Goal: Find contact information: Find contact information

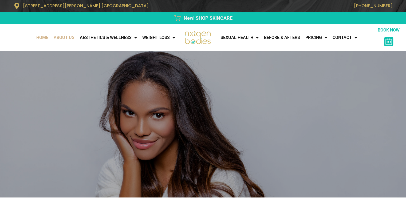
click at [56, 42] on link "About Us" at bounding box center [64, 37] width 26 height 11
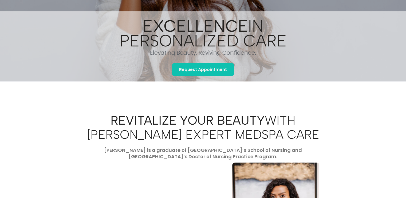
scroll to position [197, 0]
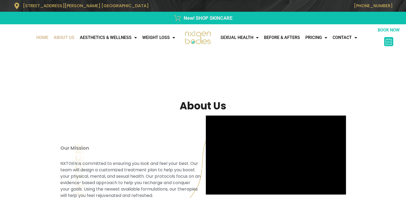
click at [37, 38] on link "Home" at bounding box center [42, 37] width 17 height 11
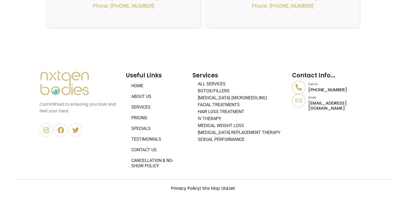
scroll to position [2381, 0]
click at [46, 128] on icon at bounding box center [46, 130] width 7 height 7
click at [60, 134] on link "Facebook" at bounding box center [60, 129] width 13 height 13
drag, startPoint x: 307, startPoint y: 103, endPoint x: 374, endPoint y: 102, distance: 66.8
click at [378, 104] on section "GET A COMPLIMENTARY CONSULTATION Request Appointment Committed to ensuring you …" at bounding box center [203, 110] width 406 height 133
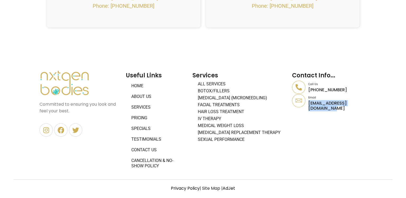
copy p "[EMAIL_ADDRESS][DOMAIN_NAME]"
